Goal: Information Seeking & Learning: Learn about a topic

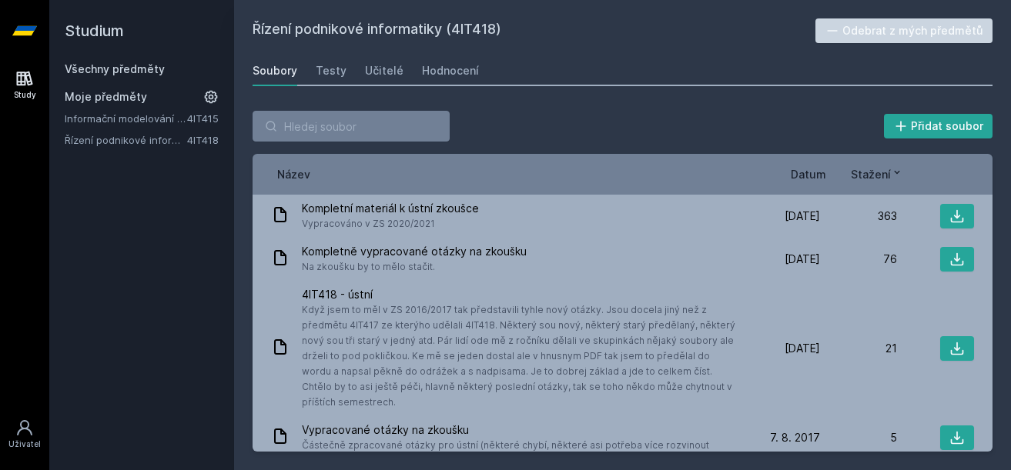
click at [155, 69] on link "Všechny předměty" at bounding box center [115, 68] width 100 height 13
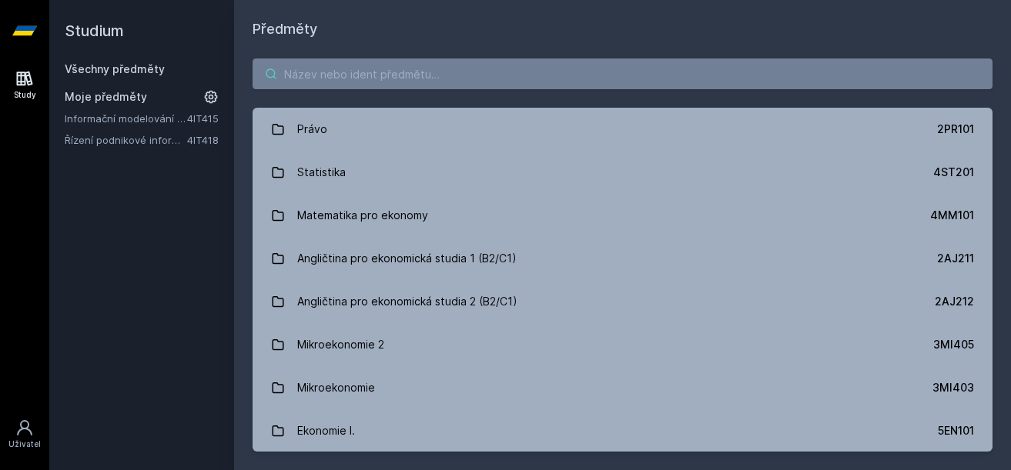
click at [333, 73] on input "search" at bounding box center [622, 73] width 740 height 31
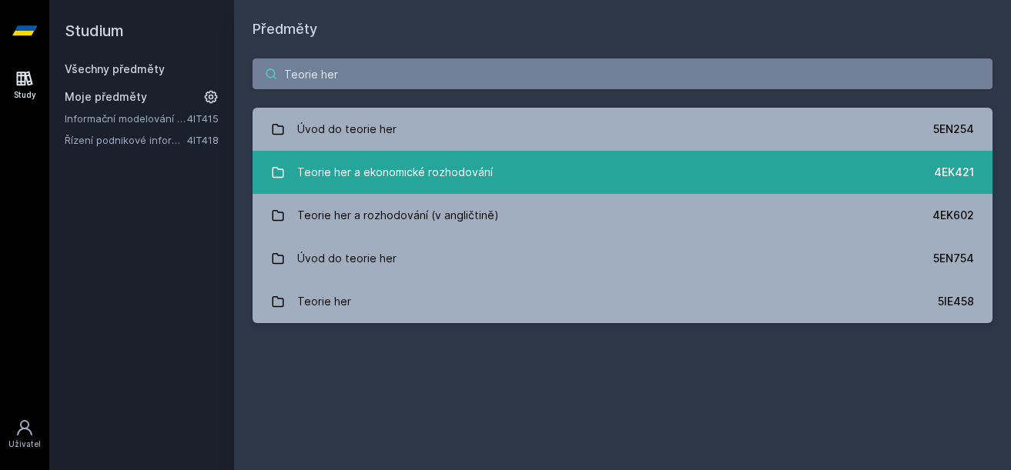
type input "Teorie her"
click at [446, 179] on div "Teorie her a ekonomické rozhodování" at bounding box center [394, 172] width 195 height 31
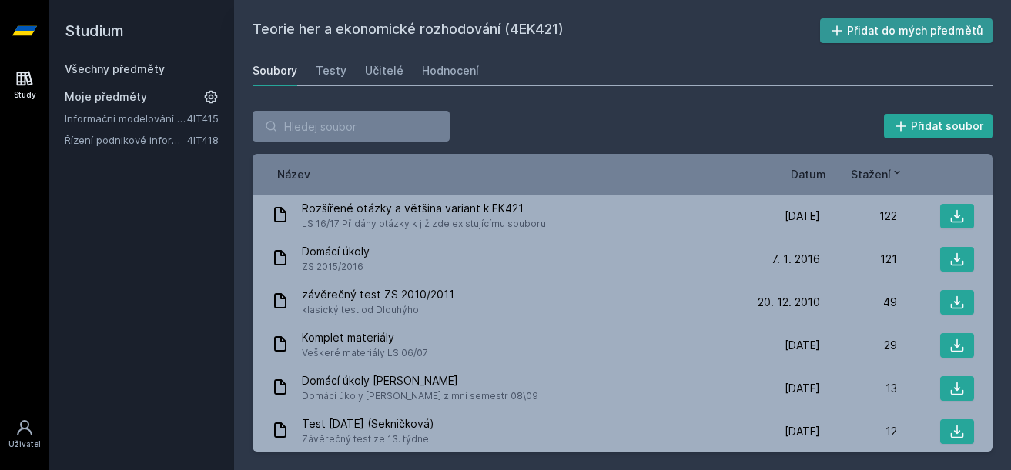
click at [912, 30] on button "Přidat do mých předmětů" at bounding box center [906, 30] width 173 height 25
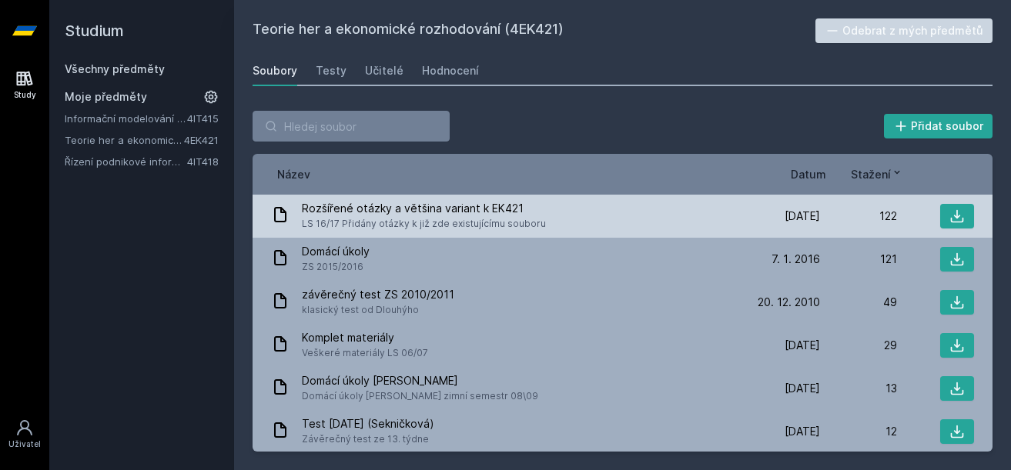
click at [610, 210] on div "Rozšířené otázky a většina variant k EK421 LS 16/17 Přidány otázky k již zde ex…" at bounding box center [507, 216] width 472 height 31
click at [571, 220] on div "Rozšířené otázky a většina variant k EK421 LS 16/17 Přidány otázky k již zde ex…" at bounding box center [507, 216] width 472 height 31
click at [955, 216] on icon at bounding box center [956, 216] width 13 height 13
